Goal: Information Seeking & Learning: Find specific fact

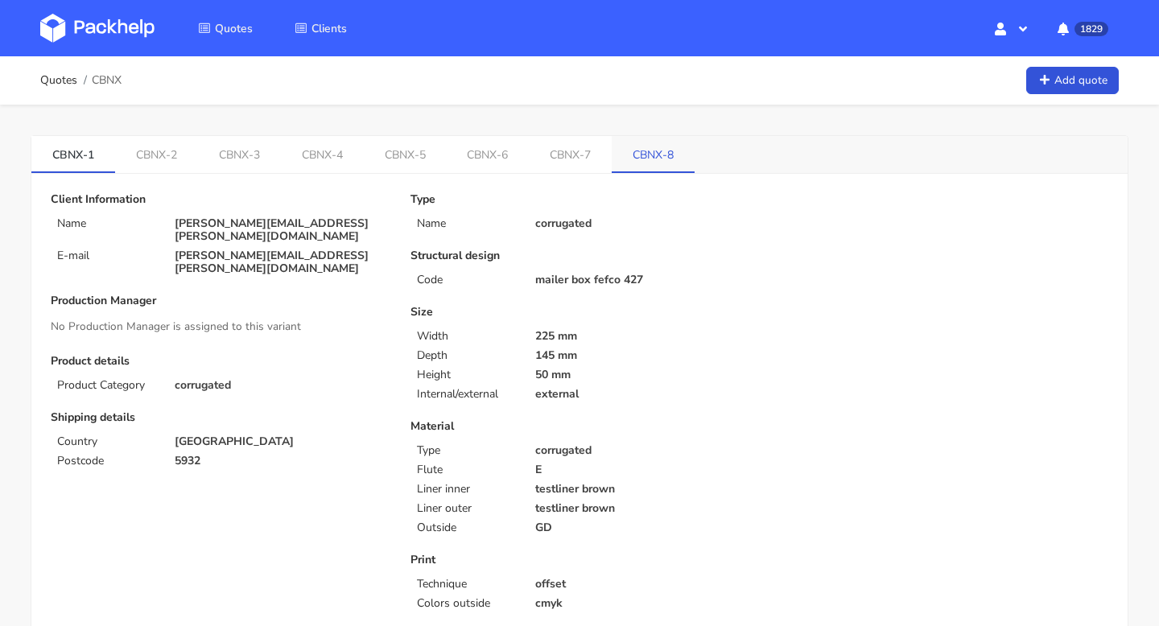
click at [632, 157] on link "CBNX-8" at bounding box center [653, 153] width 83 height 35
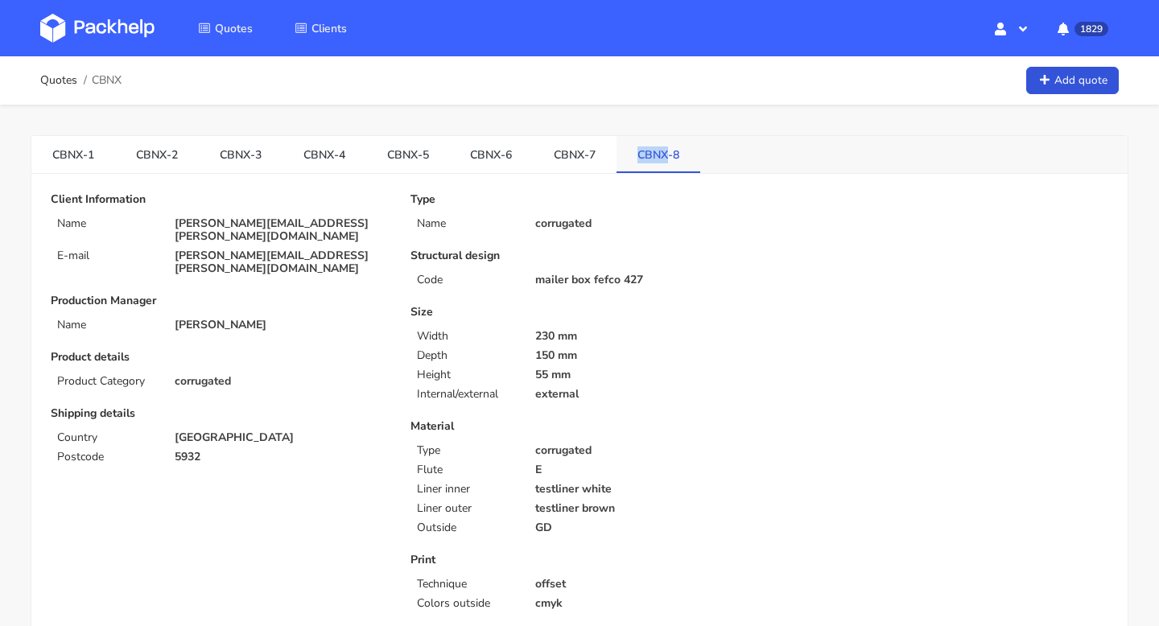
drag, startPoint x: 630, startPoint y: 160, endPoint x: 670, endPoint y: 161, distance: 40.3
click at [670, 161] on link "CBNX-8" at bounding box center [659, 153] width 84 height 35
copy link "CBNX"
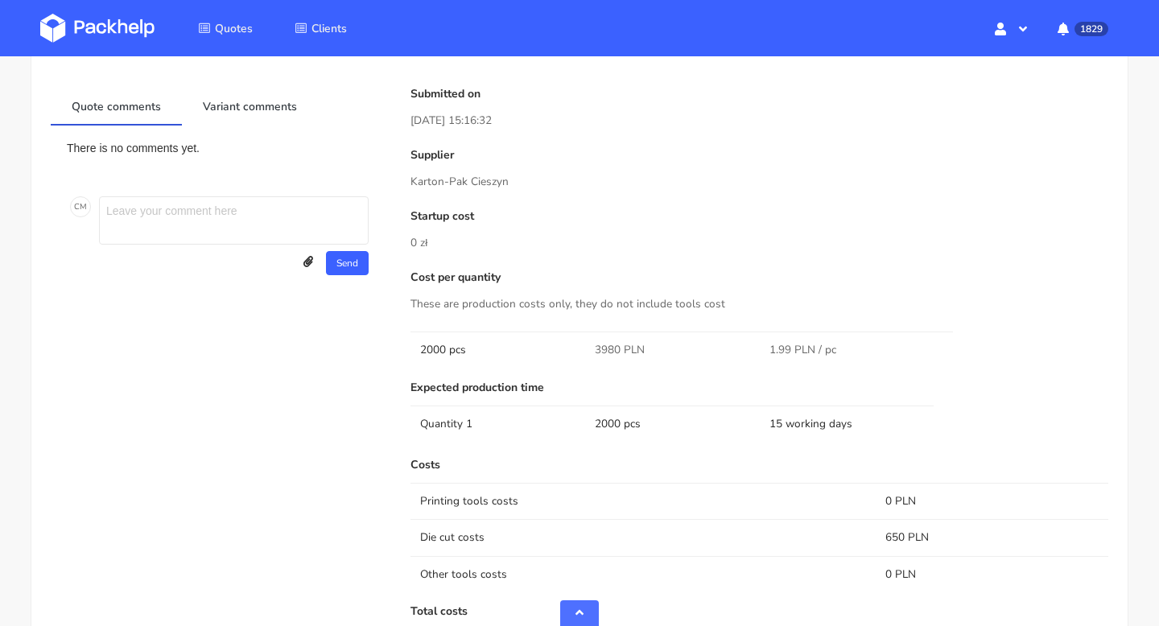
scroll to position [847, 0]
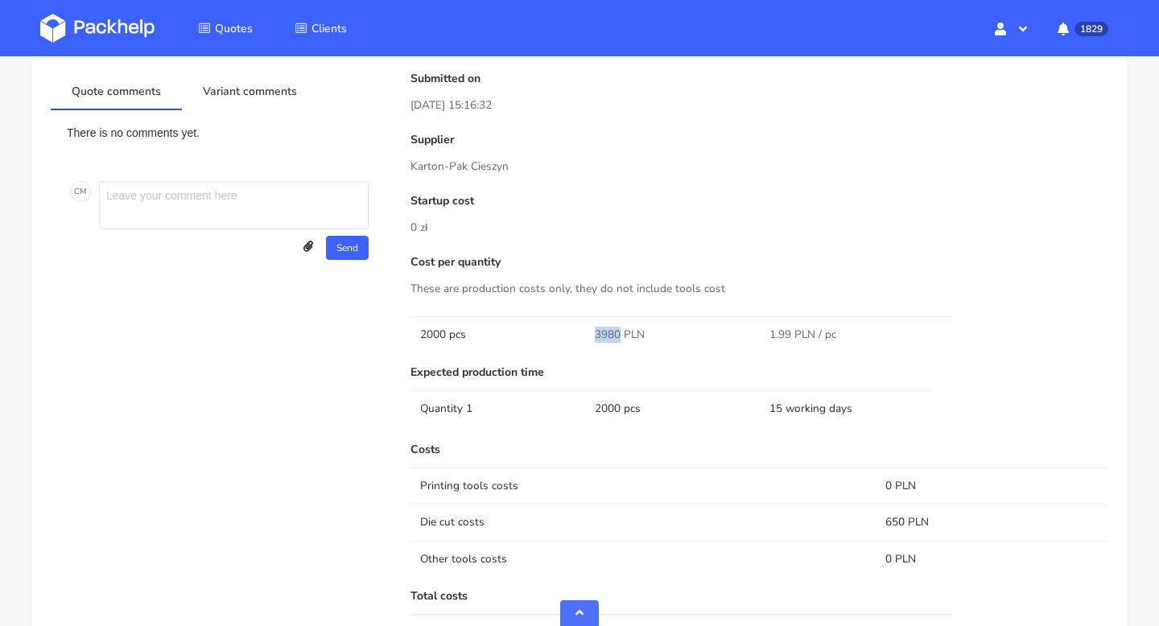
drag, startPoint x: 617, startPoint y: 334, endPoint x: 583, endPoint y: 334, distance: 34.6
click at [583, 334] on tr "2000 pcs 3980 PLN 1.99 PLN / pc" at bounding box center [759, 334] width 698 height 36
copy tr "3980"
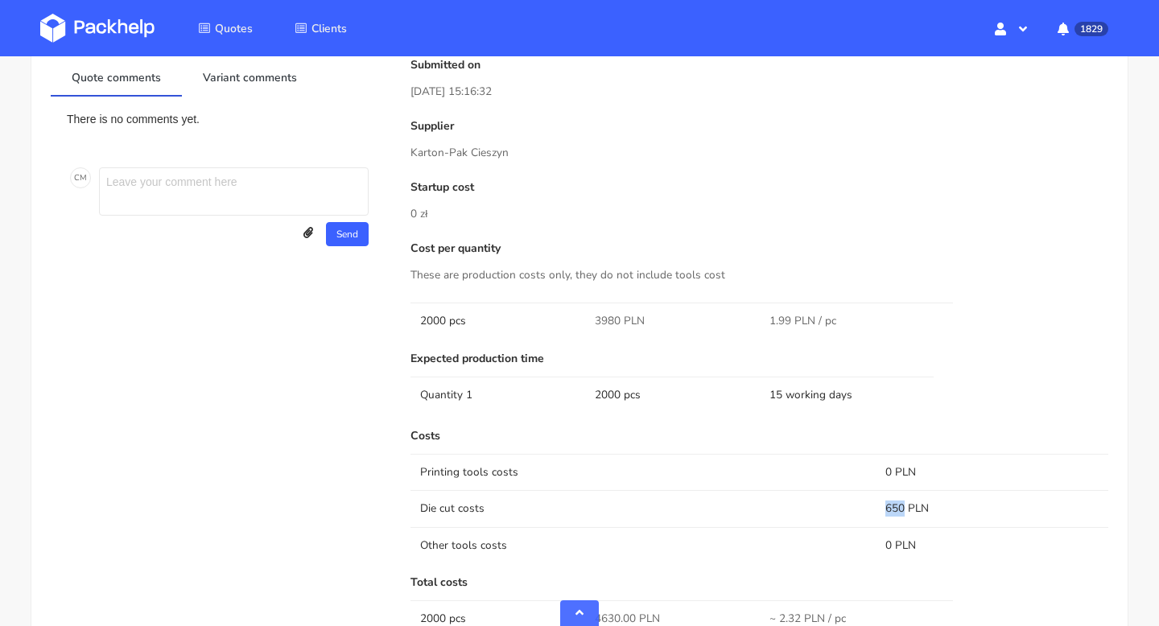
drag, startPoint x: 904, startPoint y: 507, endPoint x: 884, endPoint y: 507, distance: 20.1
click at [884, 507] on td "650 PLN" at bounding box center [992, 508] width 233 height 36
copy td "650"
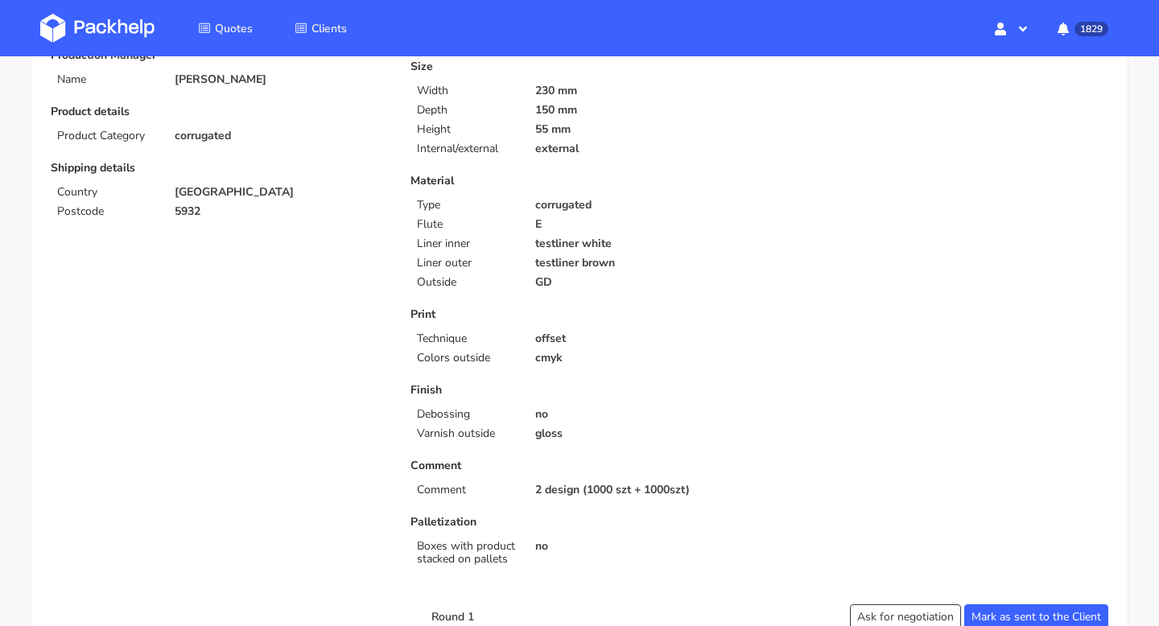
scroll to position [0, 0]
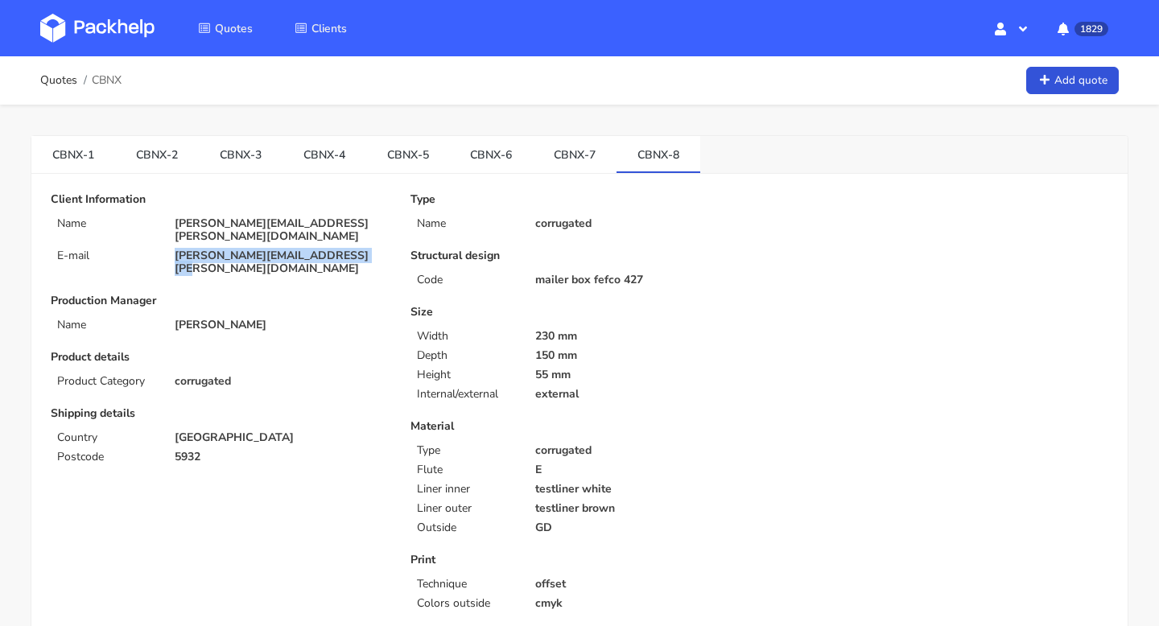
drag, startPoint x: 361, startPoint y: 245, endPoint x: 173, endPoint y: 245, distance: 188.3
click at [173, 250] on div "dominic.bohnen@naskorsports.com" at bounding box center [281, 263] width 236 height 26
copy p "dominic.bohnen@naskorsports.com"
click at [307, 150] on link "CBNX-4" at bounding box center [325, 153] width 84 height 35
click at [249, 161] on link "CBNX-3" at bounding box center [241, 153] width 84 height 35
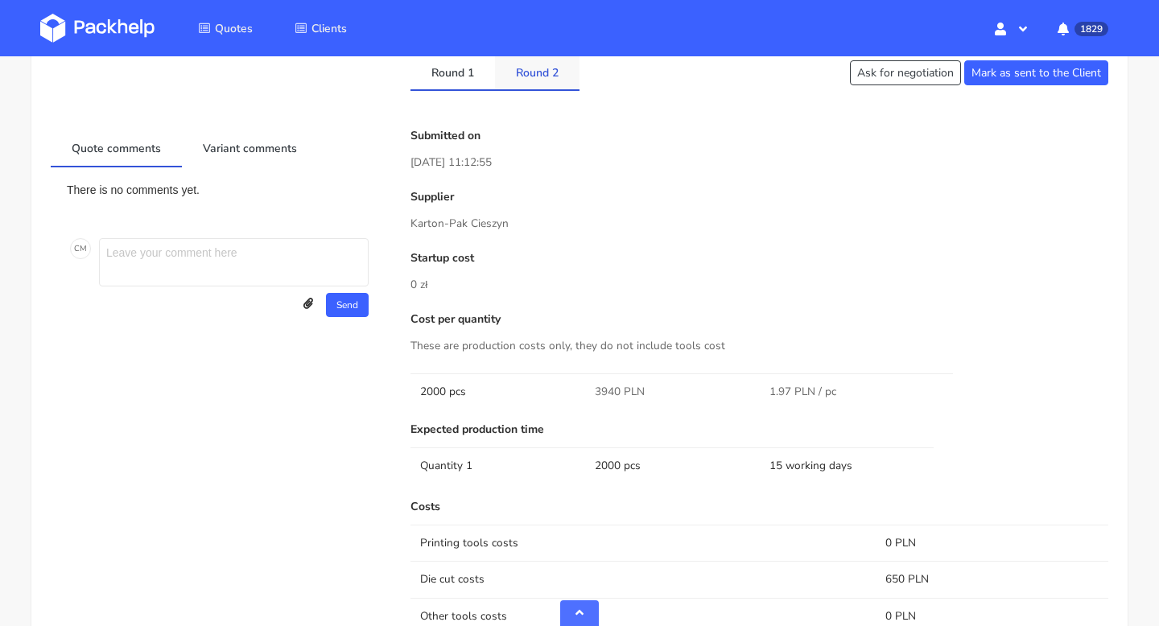
click at [528, 72] on link "Round 2" at bounding box center [537, 71] width 85 height 35
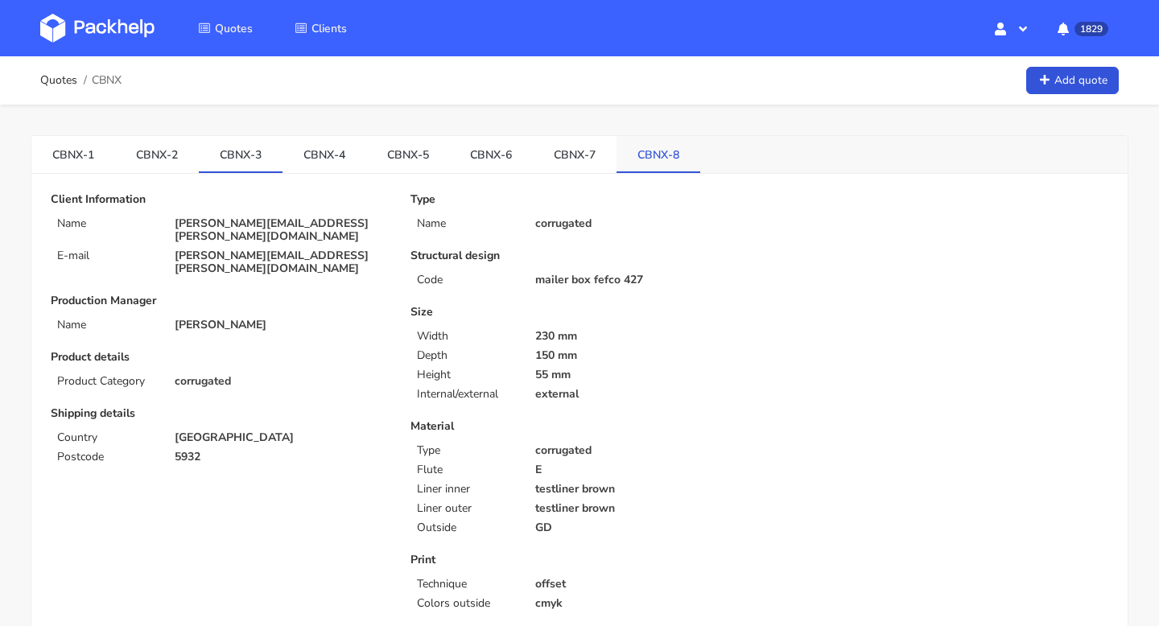
click at [678, 141] on link "CBNX-8" at bounding box center [659, 153] width 84 height 35
click at [248, 151] on link "CBNX-3" at bounding box center [241, 153] width 84 height 35
click at [645, 142] on link "CBNX-8" at bounding box center [659, 153] width 84 height 35
click at [256, 143] on link "CBNX-3" at bounding box center [241, 153] width 84 height 35
click at [656, 154] on link "CBNX-8" at bounding box center [659, 153] width 84 height 35
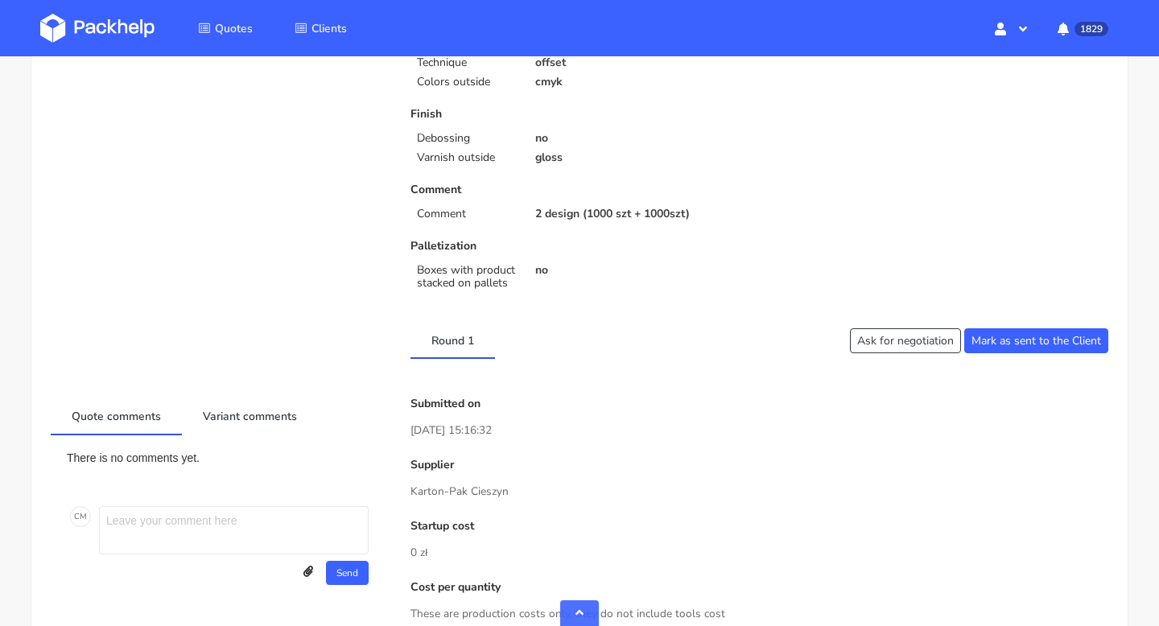
scroll to position [538, 0]
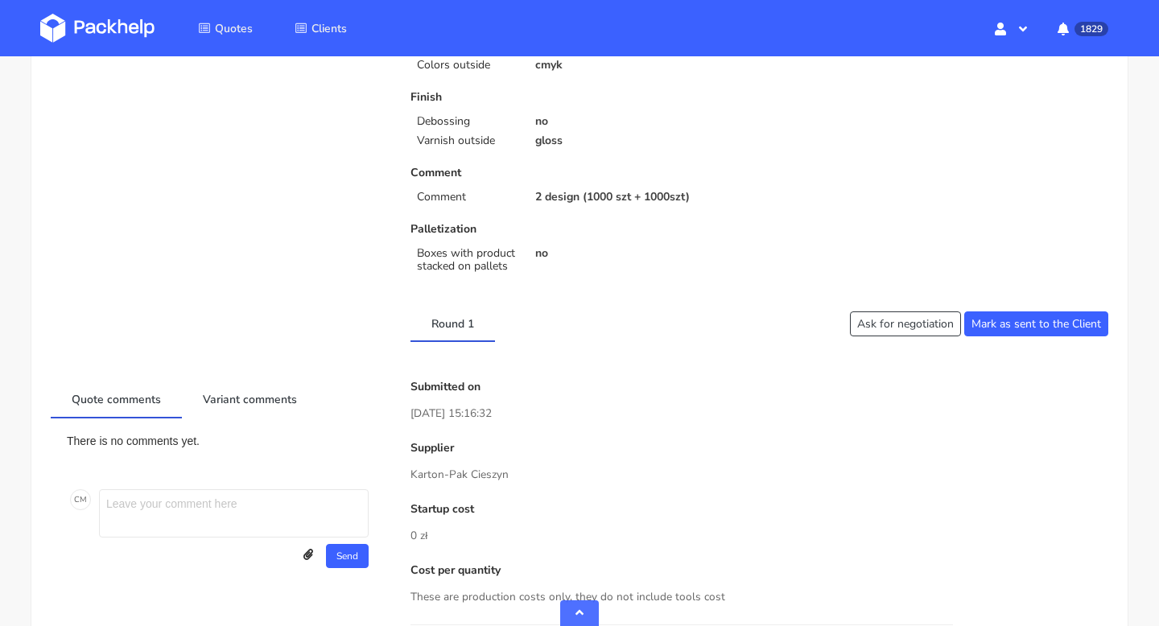
drag, startPoint x: 518, startPoint y: 477, endPoint x: 417, endPoint y: 477, distance: 100.6
click at [417, 477] on p "Karton-Pak Cieszyn" at bounding box center [759, 475] width 698 height 18
drag, startPoint x: 406, startPoint y: 474, endPoint x: 526, endPoint y: 476, distance: 119.1
copy p "Karton-Pak Cieszyn"
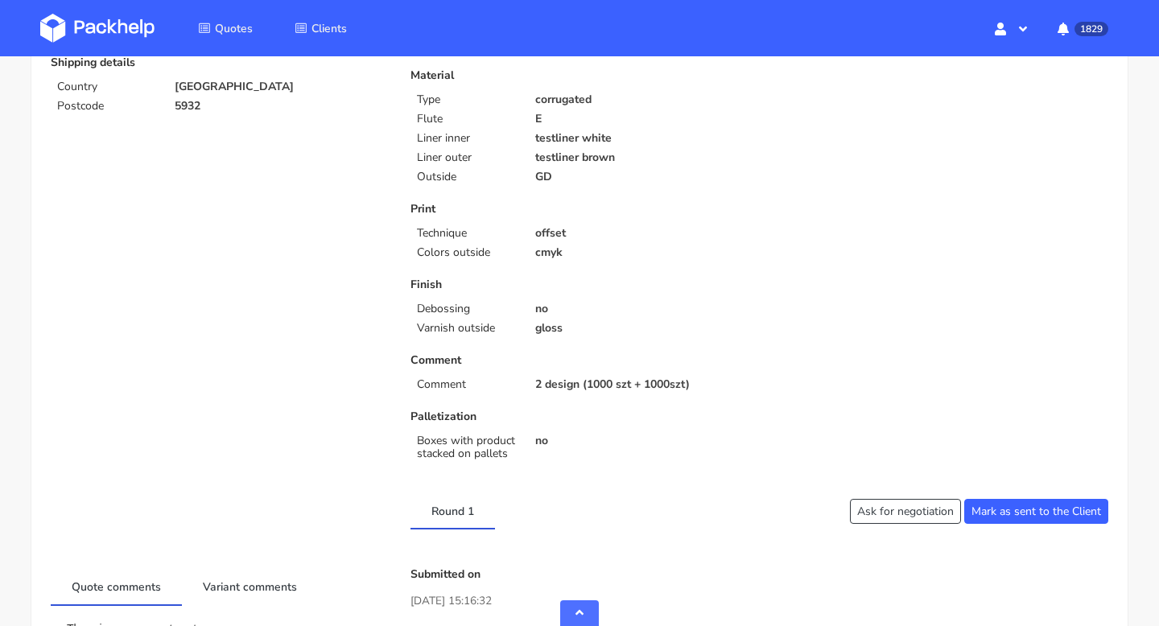
scroll to position [0, 0]
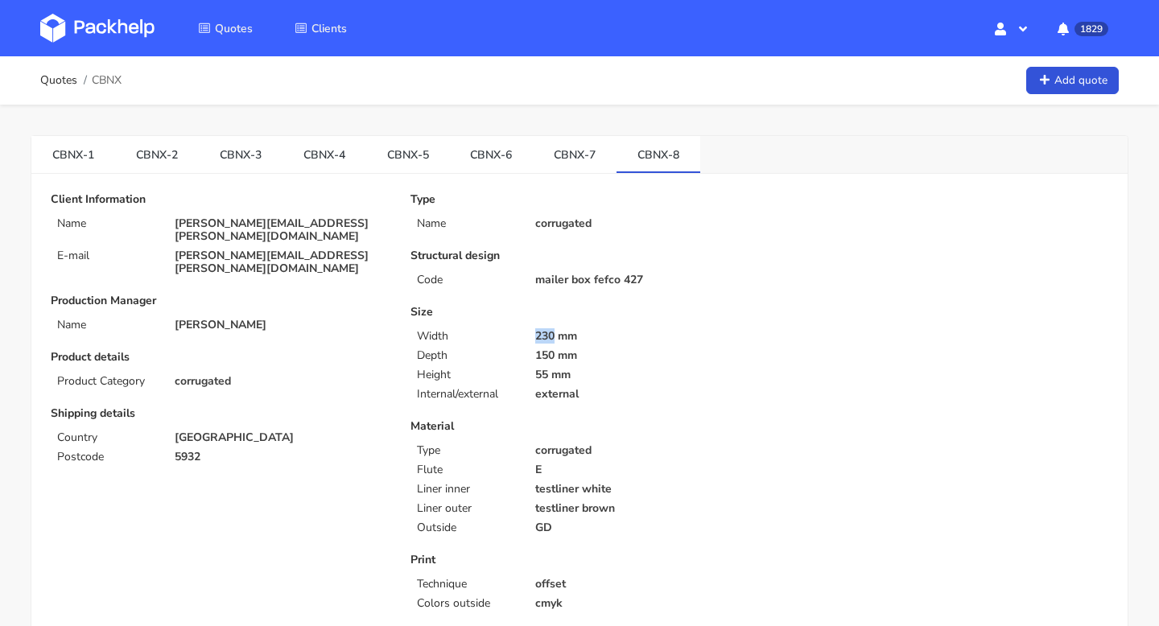
drag, startPoint x: 552, startPoint y: 337, endPoint x: 529, endPoint y: 337, distance: 23.3
click at [529, 337] on div "230 mm" at bounding box center [642, 336] width 236 height 13
copy p "230"
